Goal: Transaction & Acquisition: Purchase product/service

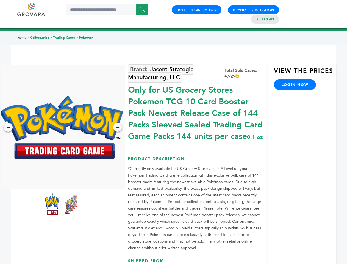
click at [62, 127] on img at bounding box center [62, 127] width 124 height 63
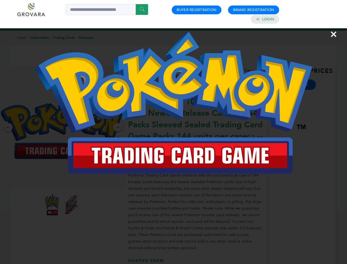
click at [8, 127] on div "×" at bounding box center [173, 132] width 347 height 264
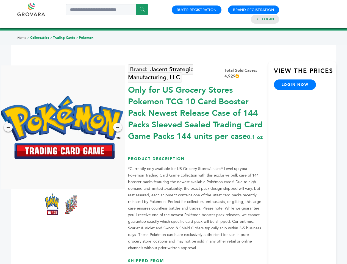
click at [118, 127] on div "→" at bounding box center [117, 127] width 9 height 9
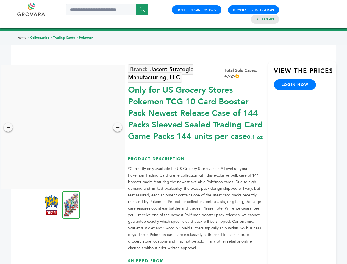
click at [52, 204] on img at bounding box center [51, 204] width 14 height 22
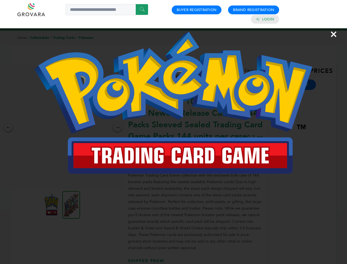
click at [71, 204] on div "×" at bounding box center [173, 132] width 347 height 264
